Goal: Communication & Community: Answer question/provide support

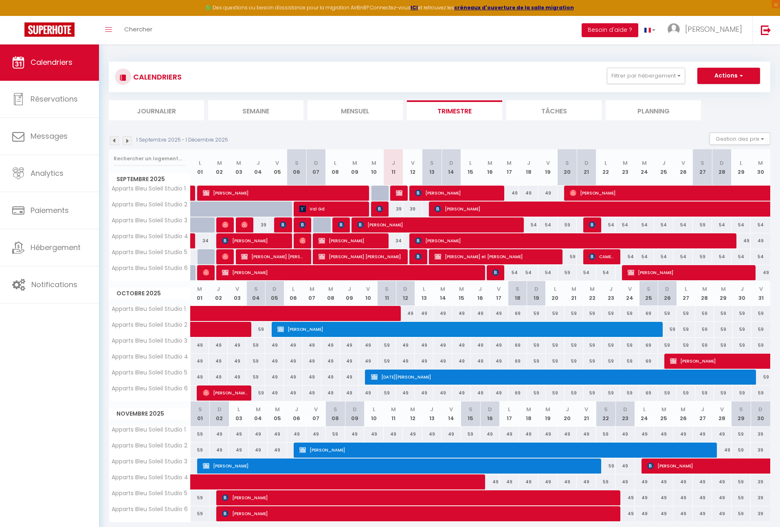
click at [368, 238] on span "[PERSON_NAME]" at bounding box center [351, 240] width 64 height 15
select select "OK"
select select "1"
select select "0"
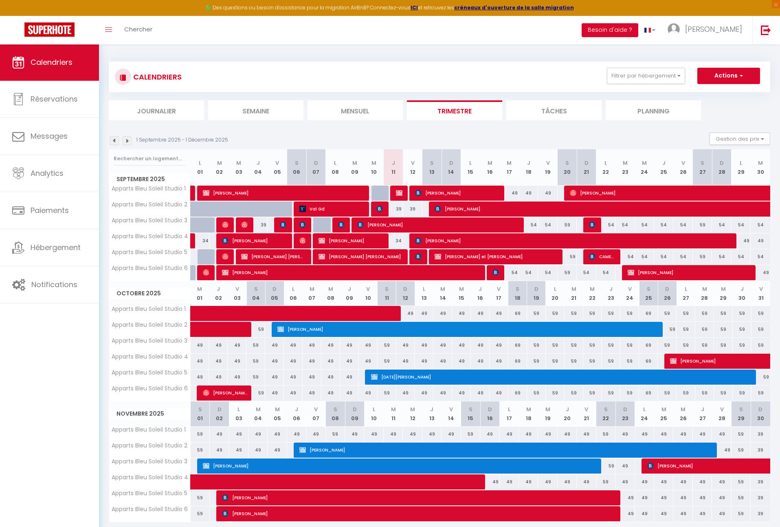
select select "1"
select select
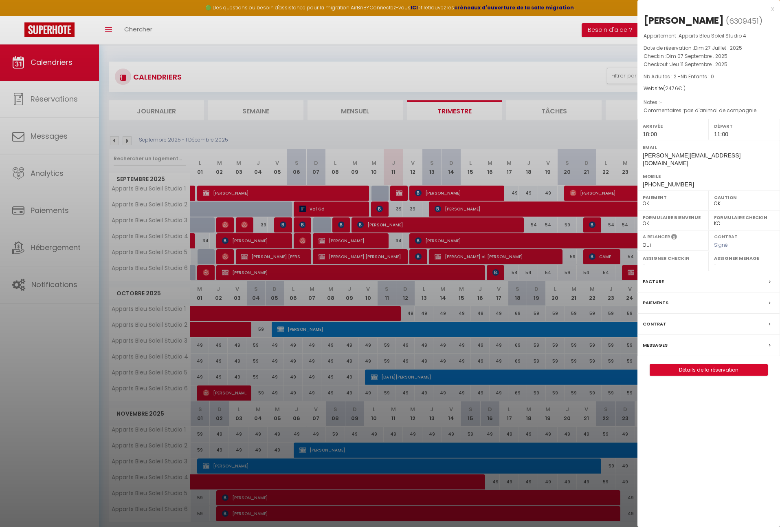
click at [666, 341] on label "Messages" at bounding box center [655, 345] width 25 height 9
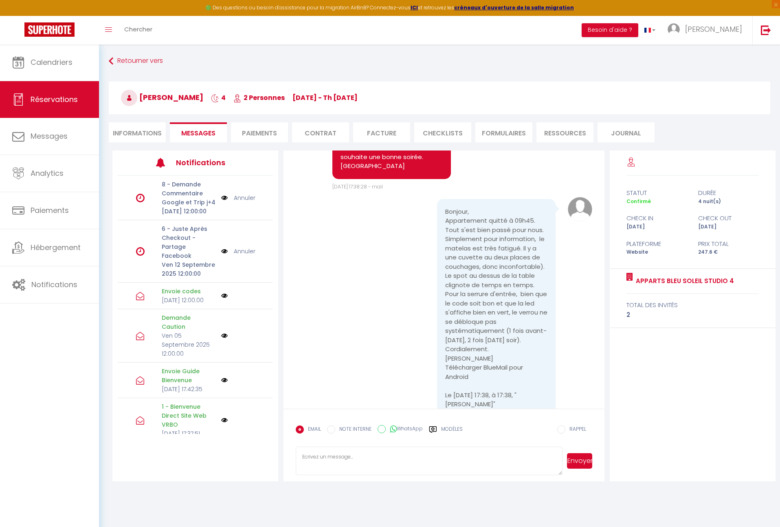
scroll to position [2826, 0]
click at [396, 453] on textarea at bounding box center [429, 460] width 267 height 29
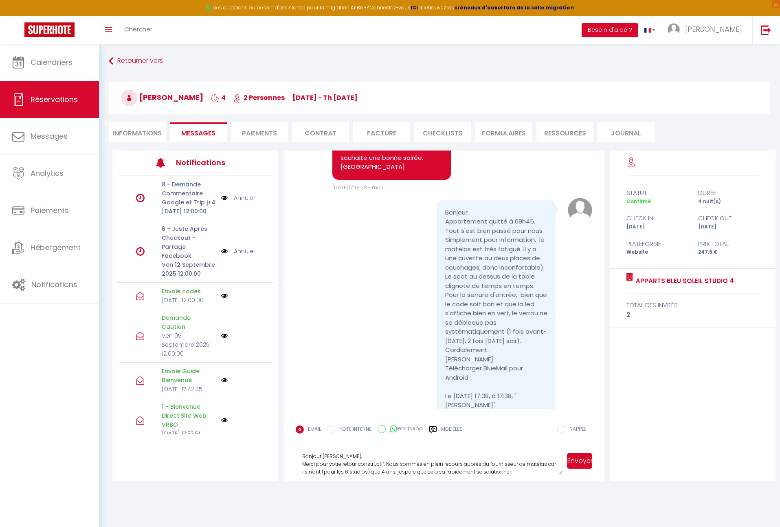
click at [387, 463] on textarea "Bonjour [PERSON_NAME], Merci pour votre retour constructif. Nous sommes en plei…" at bounding box center [429, 460] width 267 height 29
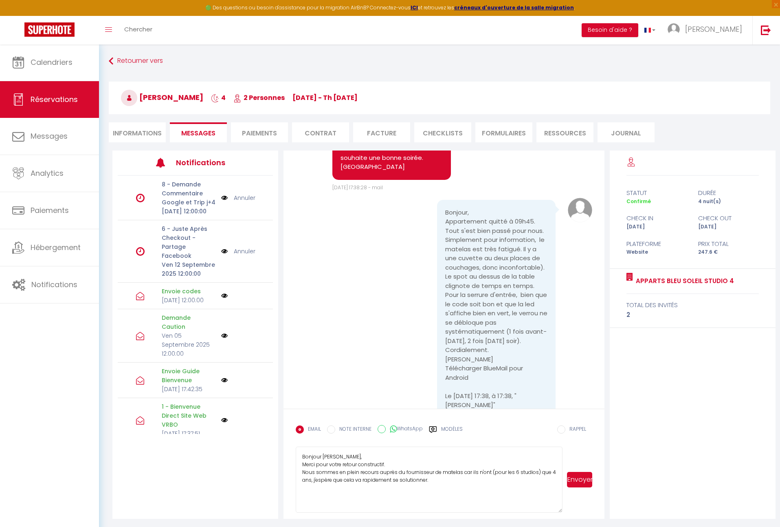
click at [564, 509] on div "Bonjour [PERSON_NAME], Merci pour votre retour constructif. Nous sommes en plei…" at bounding box center [444, 479] width 297 height 66
click at [441, 480] on textarea "Bonjour [PERSON_NAME], Merci pour votre retour constructif. Nous sommes en plei…" at bounding box center [429, 479] width 267 height 66
type textarea "Bonjour [PERSON_NAME], Merci pour votre retour constructif. Nous sommes en plei…"
click at [580, 478] on button "Envoyer" at bounding box center [579, 479] width 25 height 15
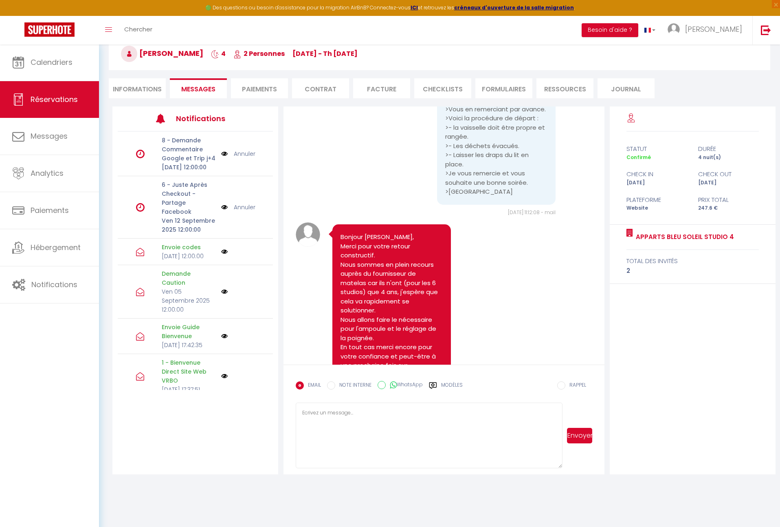
scroll to position [3159, 0]
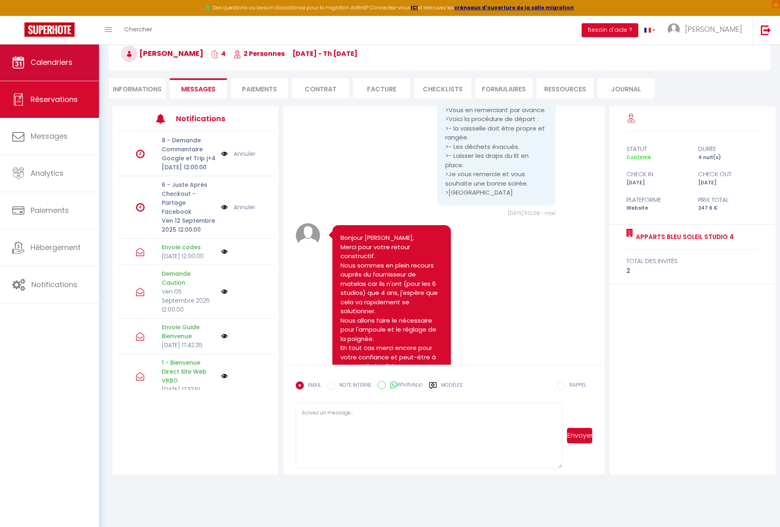
click at [51, 55] on link "Calendriers" at bounding box center [49, 62] width 99 height 37
